Goal: Task Accomplishment & Management: Use online tool/utility

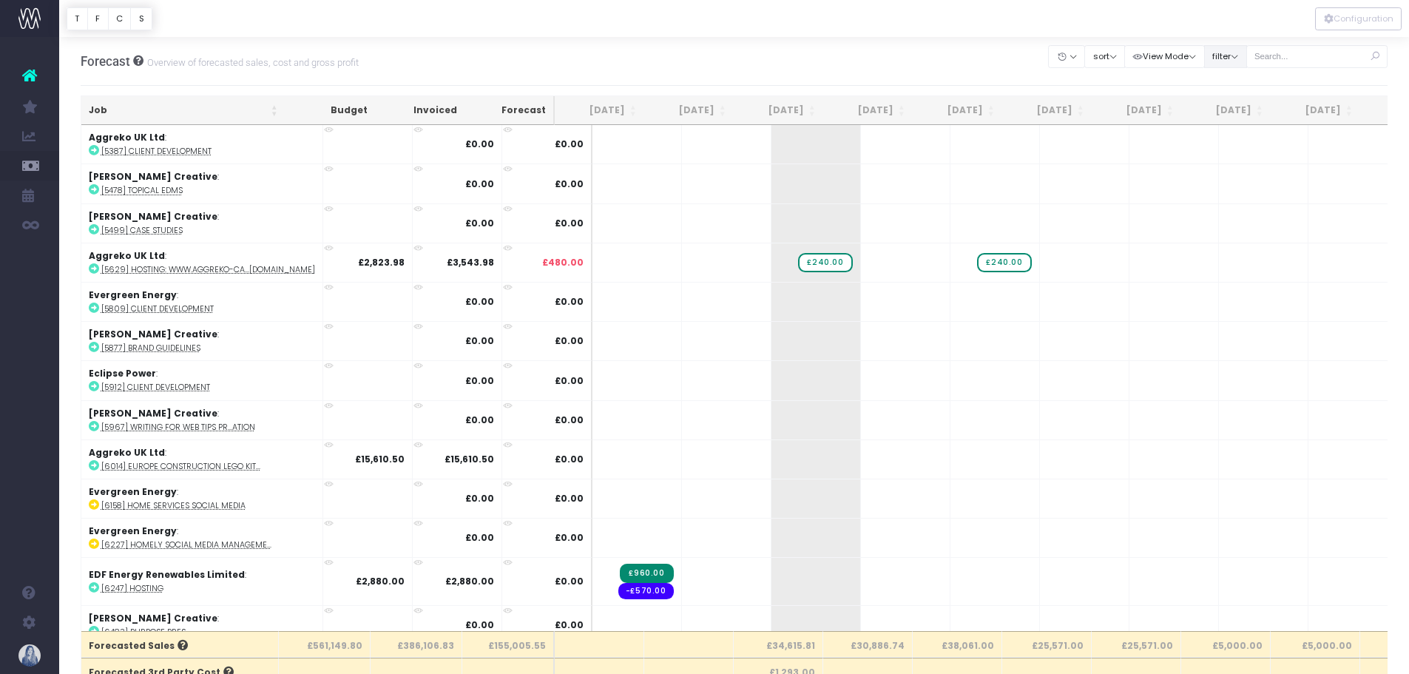
click at [1227, 60] on button "filter" at bounding box center [1225, 56] width 43 height 23
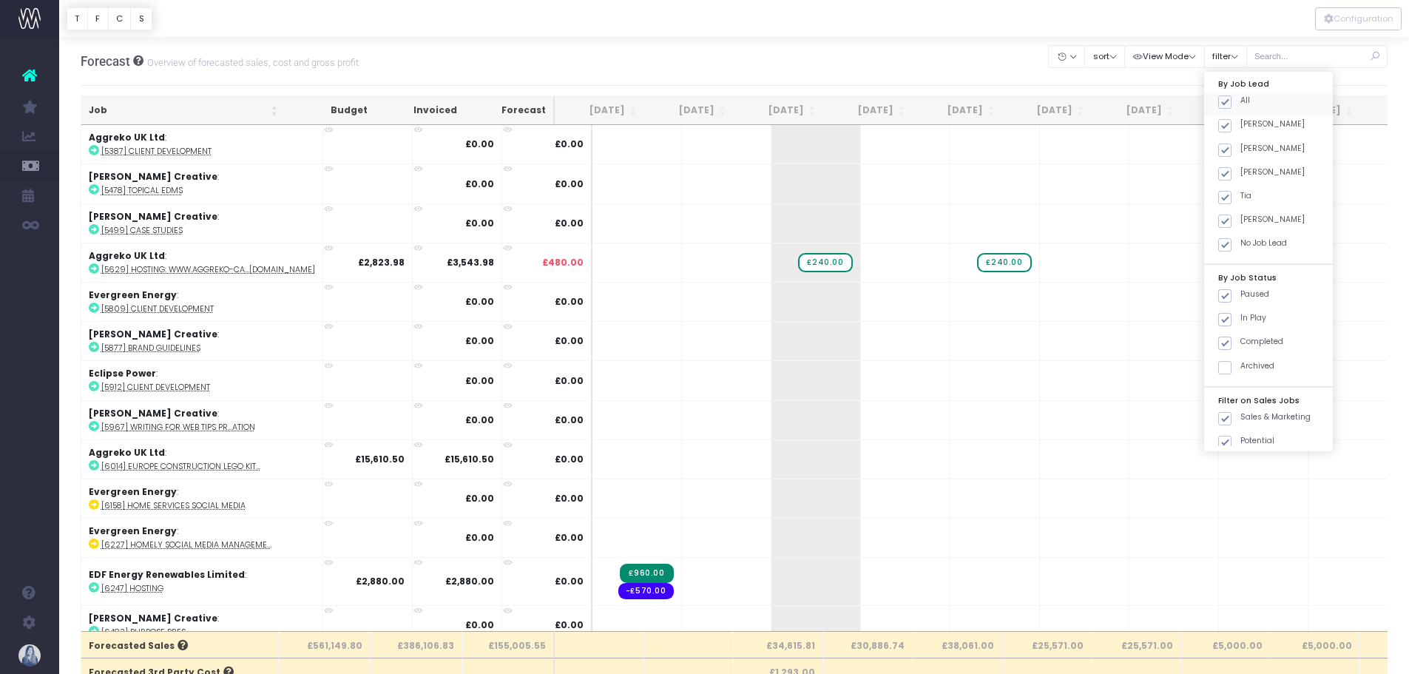
click at [1229, 106] on span at bounding box center [1224, 101] width 13 height 13
click at [1241, 104] on input "All" at bounding box center [1246, 100] width 10 height 10
checkbox input "false"
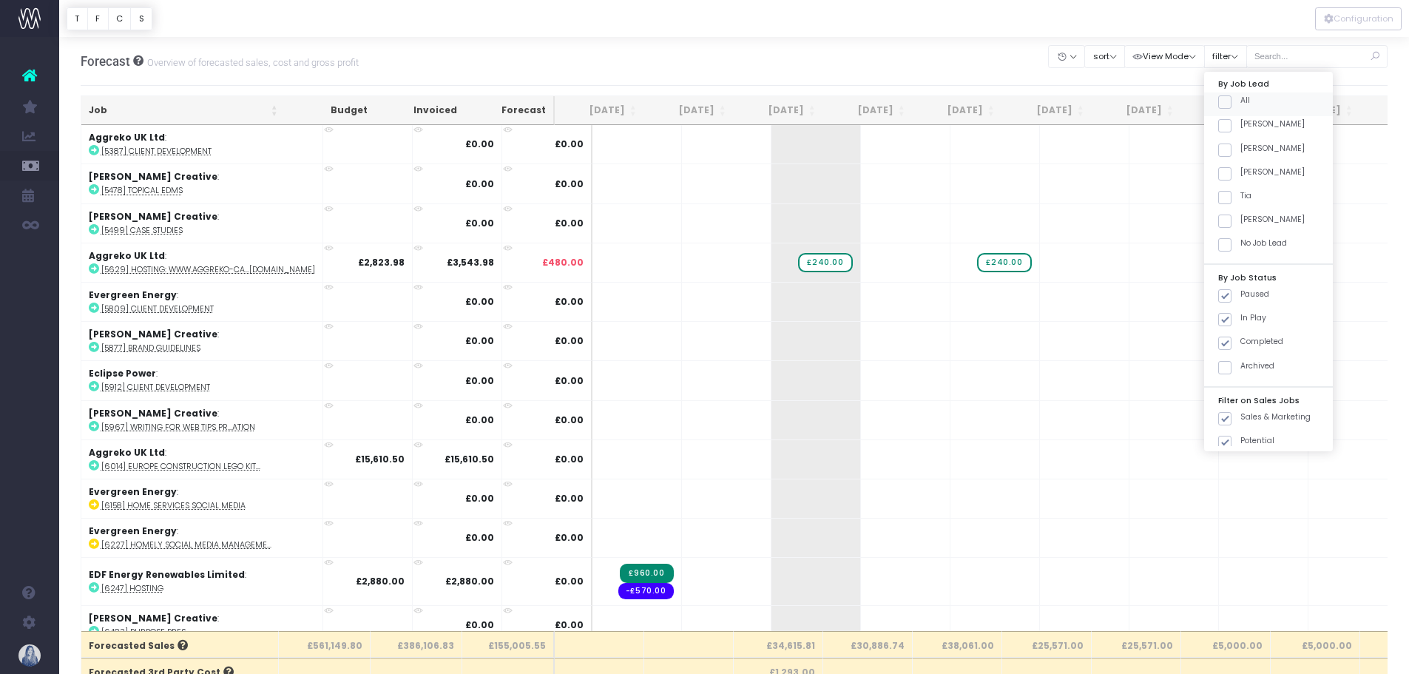
checkbox input "false"
click at [1229, 122] on span at bounding box center [1224, 125] width 13 height 13
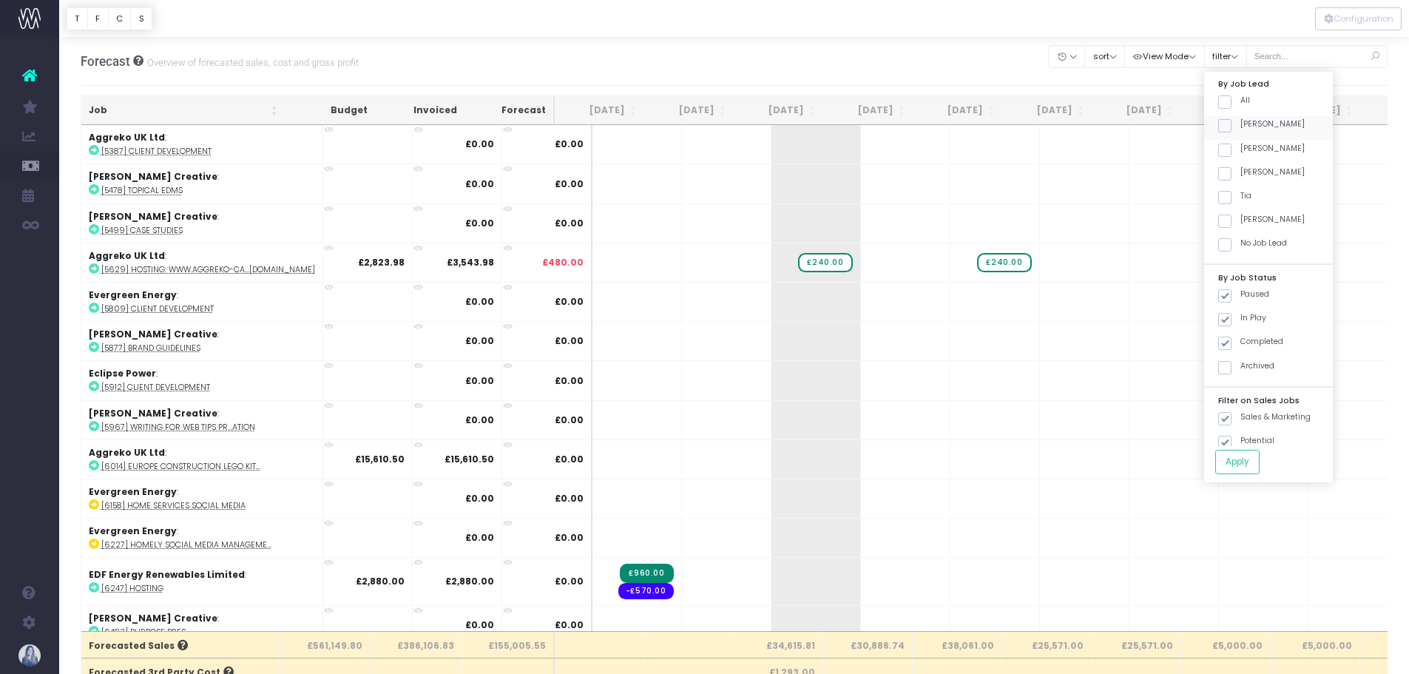
click at [1241, 122] on input "[PERSON_NAME]" at bounding box center [1246, 123] width 10 height 10
checkbox input "true"
click at [1238, 449] on div "By Job Lead All [PERSON_NAME] [PERSON_NAME] [PERSON_NAME] [PERSON_NAME] No Job …" at bounding box center [1268, 277] width 129 height 411
click at [1240, 456] on button "Apply" at bounding box center [1237, 462] width 44 height 24
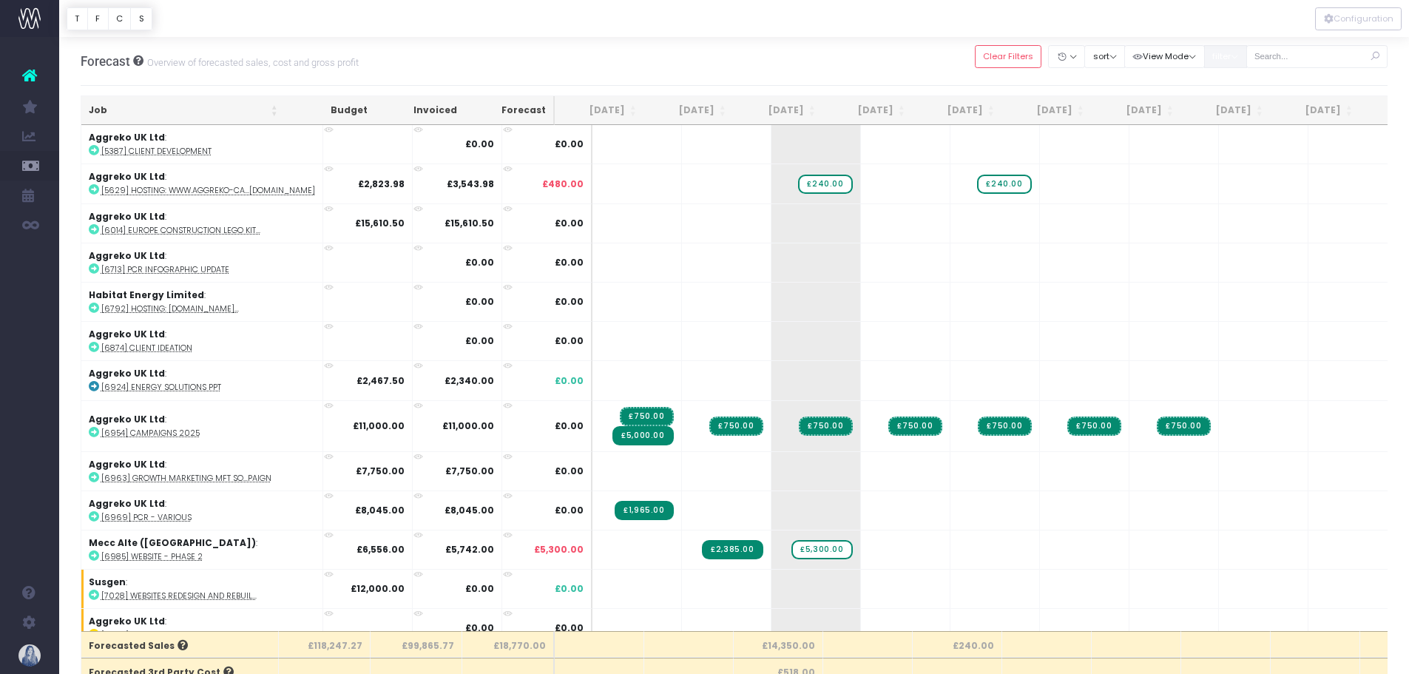
drag, startPoint x: 1236, startPoint y: 60, endPoint x: 1236, endPoint y: 72, distance: 11.8
click at [1236, 60] on button "filter" at bounding box center [1225, 56] width 43 height 23
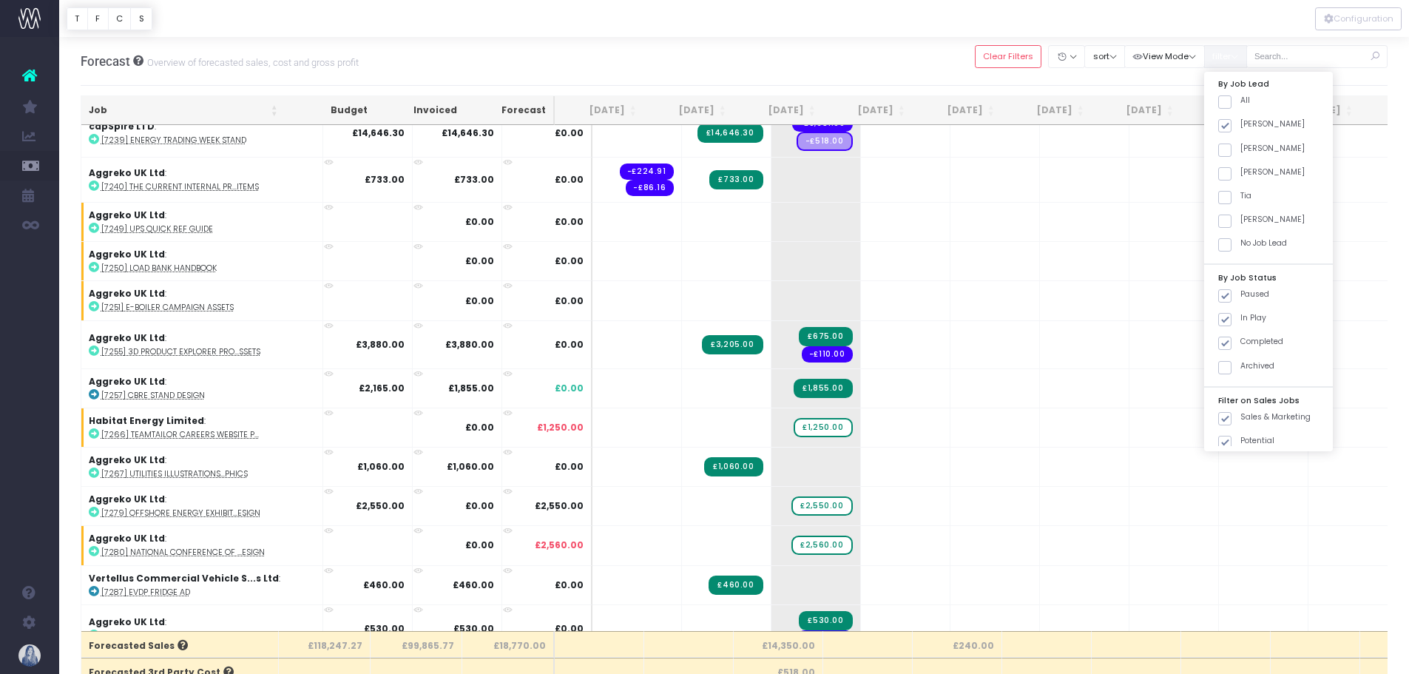
scroll to position [1340, 0]
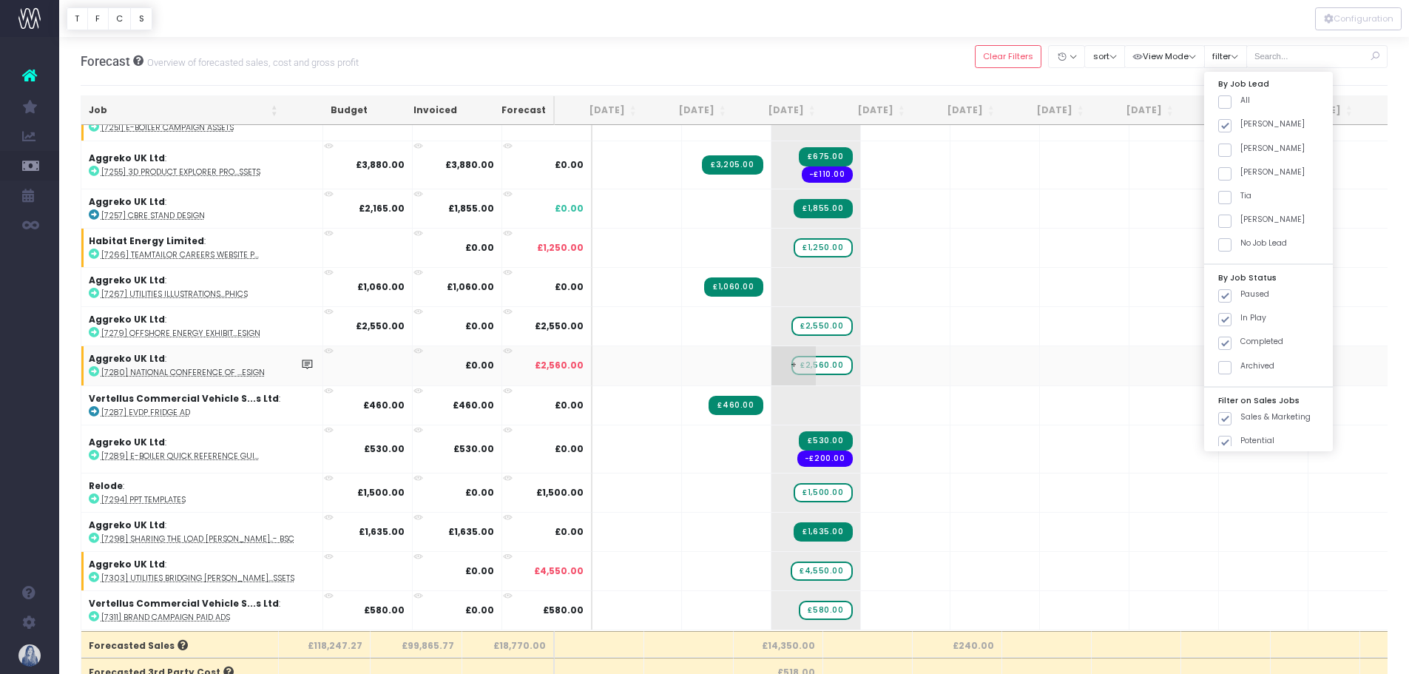
click at [792, 356] on span "£2,560.00" at bounding box center [822, 365] width 61 height 19
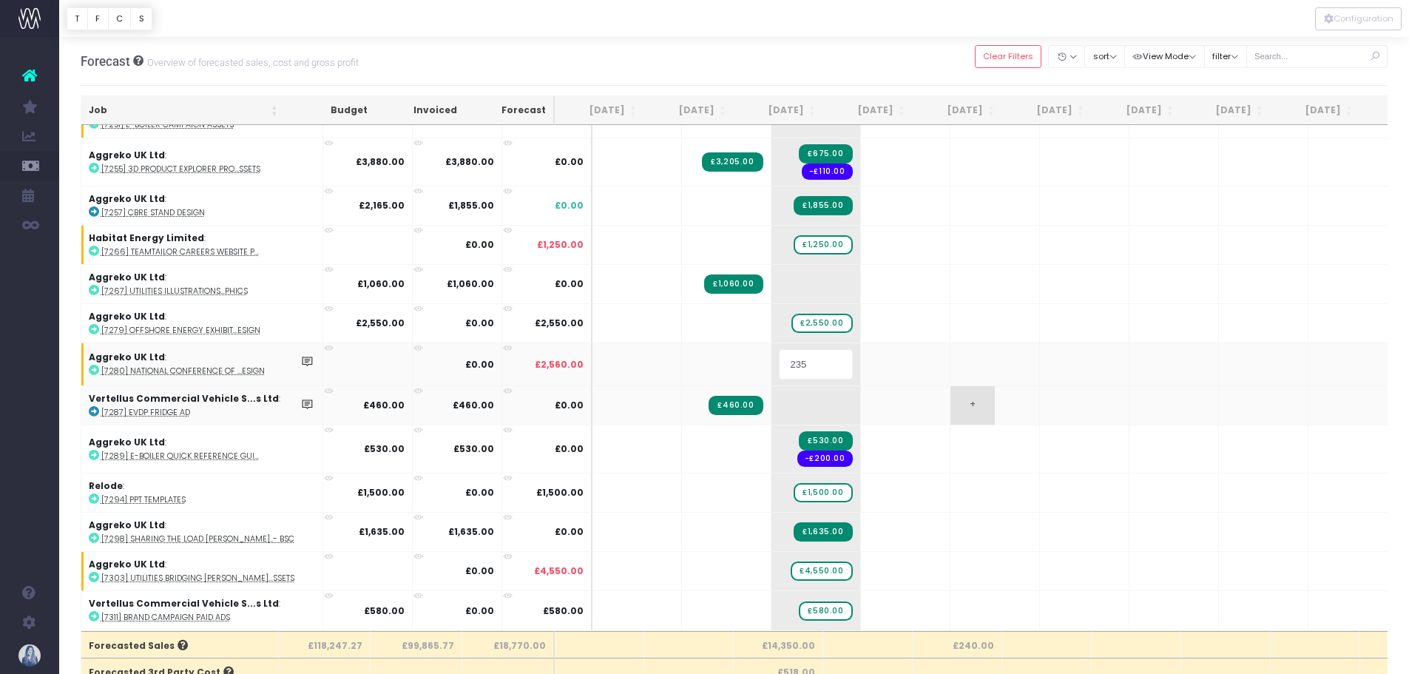
type input "2350"
